Goal: Check status: Check status

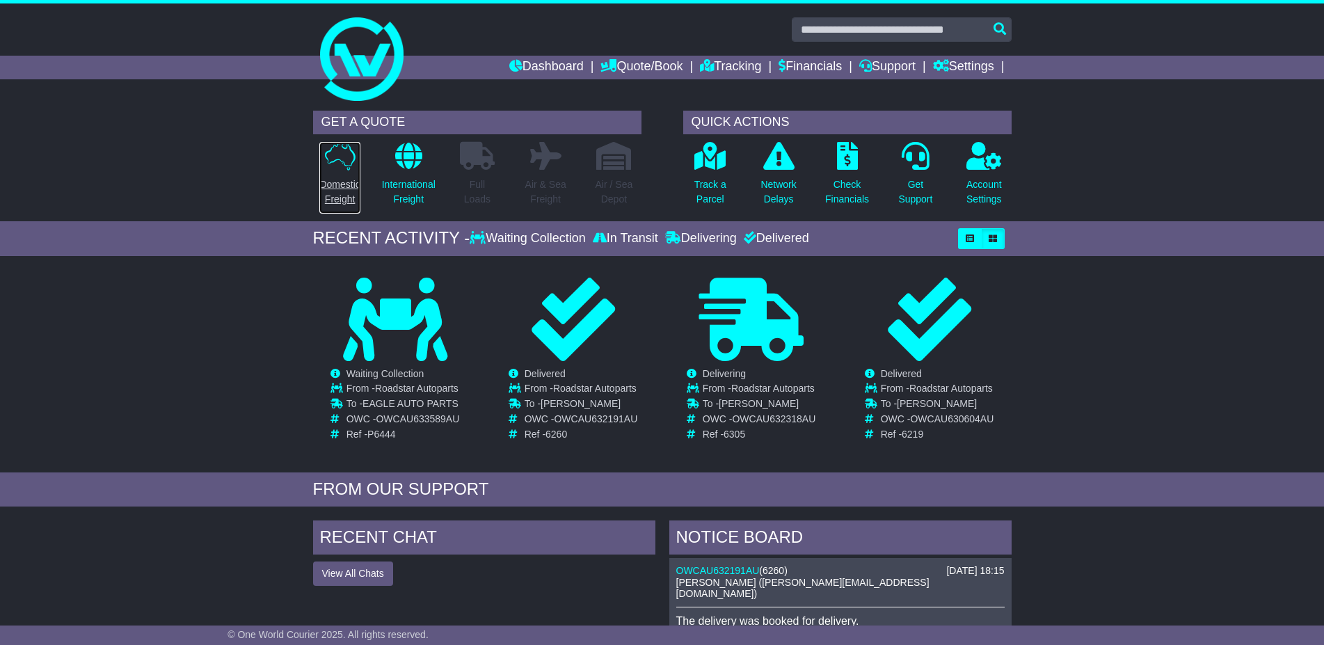
click at [340, 193] on p "Domestic Freight" at bounding box center [339, 191] width 40 height 29
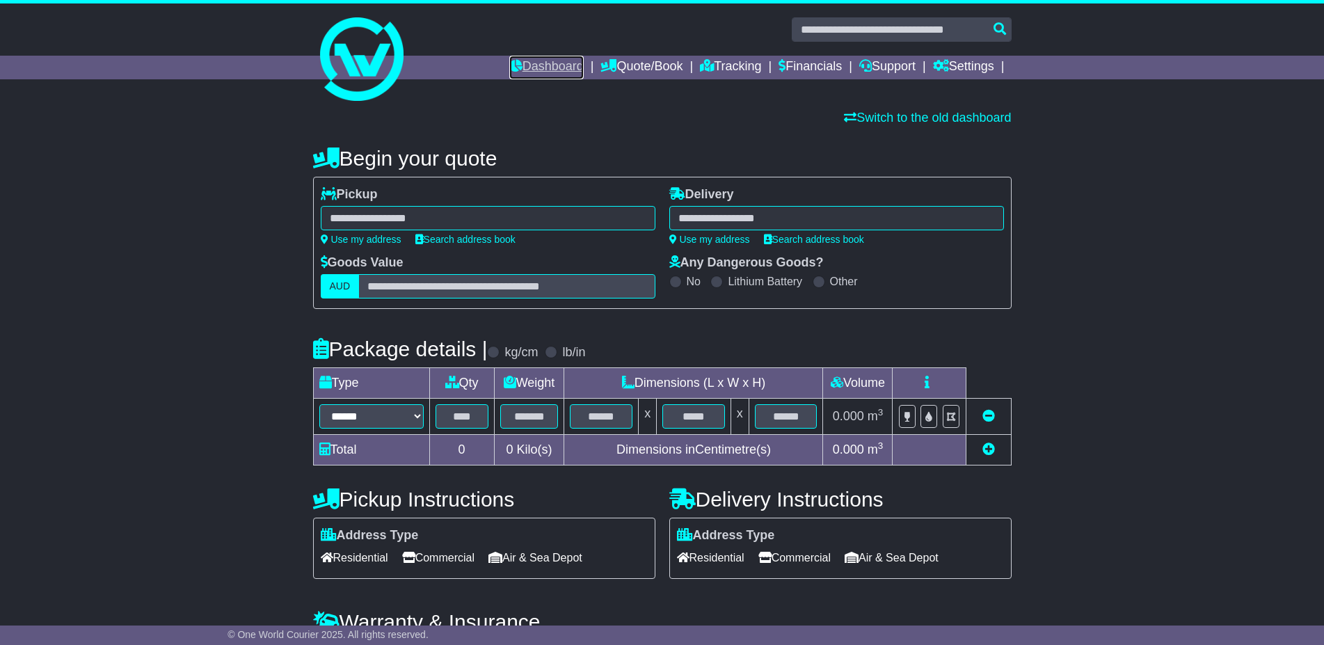
click at [537, 65] on link "Dashboard" at bounding box center [546, 68] width 74 height 24
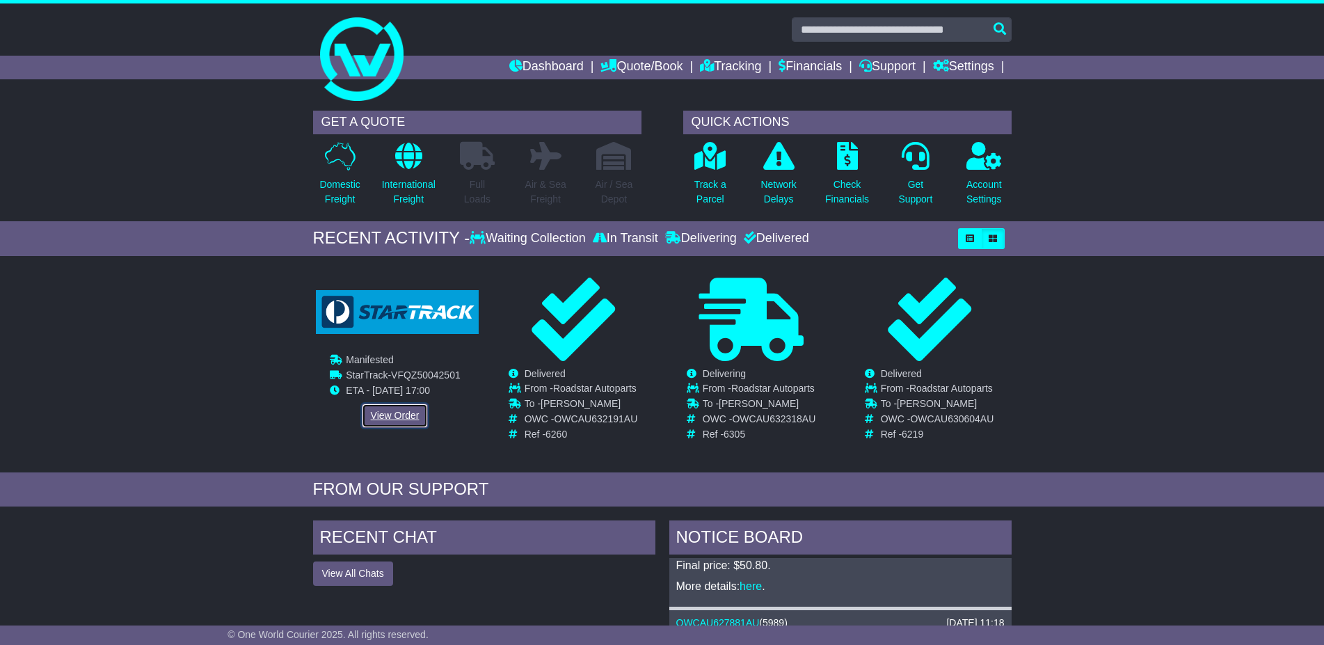
click at [392, 412] on link "View Order" at bounding box center [395, 416] width 67 height 24
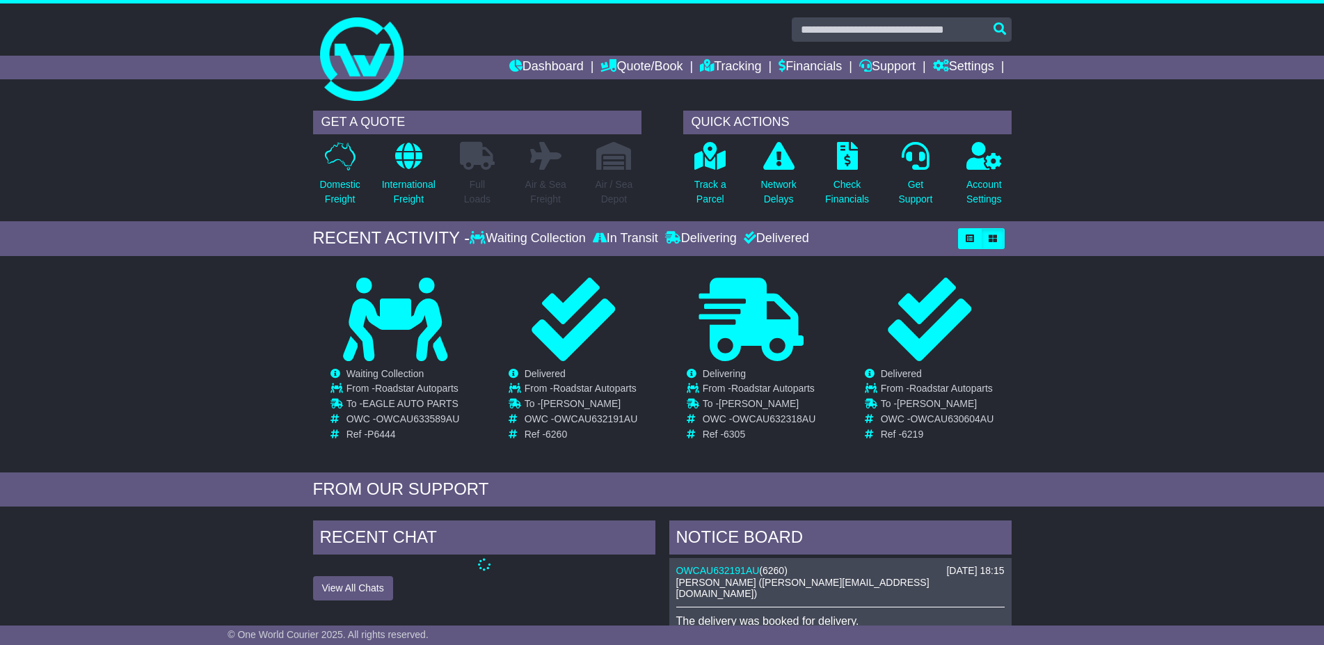
scroll to position [376, 0]
